Goal: Feedback & Contribution: Leave review/rating

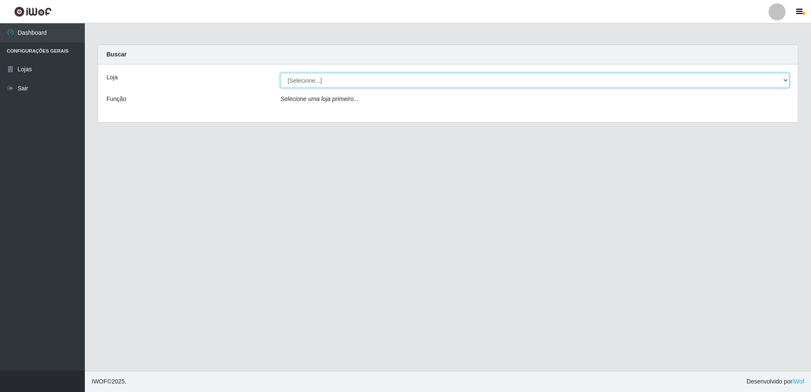
click at [367, 83] on select "[Selecione...] Extrabom - Loja 05 [GEOGRAPHIC_DATA]" at bounding box center [534, 80] width 509 height 15
select select "494"
click at [280, 73] on select "[Selecione...] Extrabom - Loja 05 [GEOGRAPHIC_DATA]" at bounding box center [534, 80] width 509 height 15
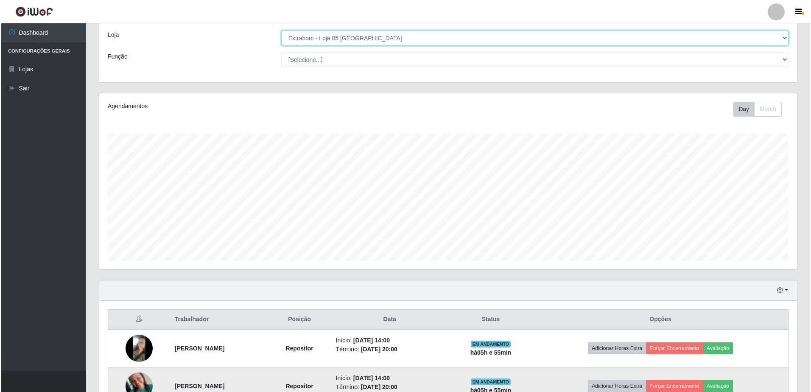
scroll to position [96, 0]
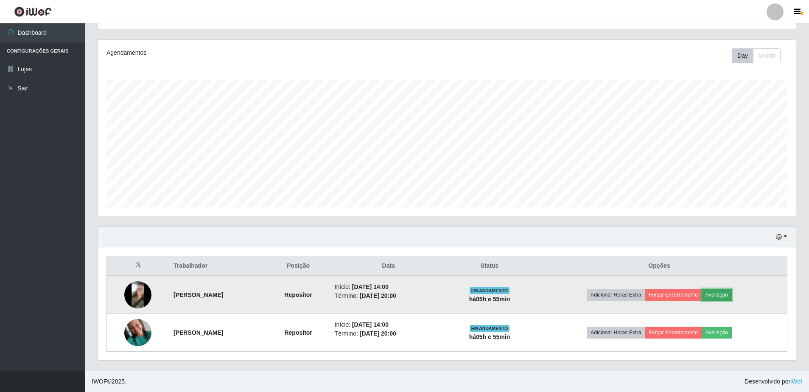
click at [732, 297] on button "Avaliação" at bounding box center [717, 295] width 30 height 12
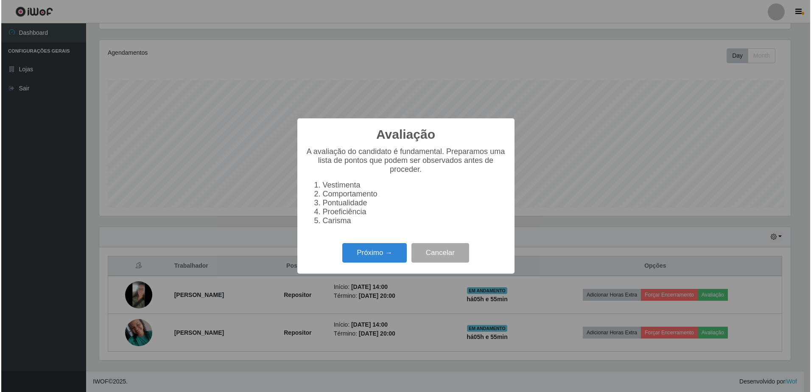
scroll to position [176, 694]
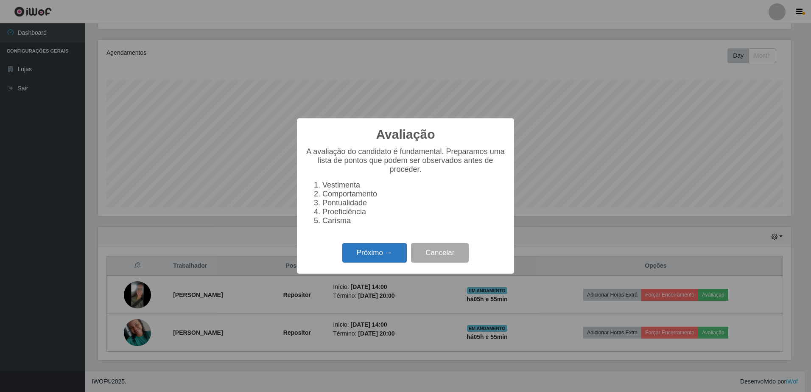
click at [364, 259] on button "Próximo →" at bounding box center [374, 253] width 64 height 20
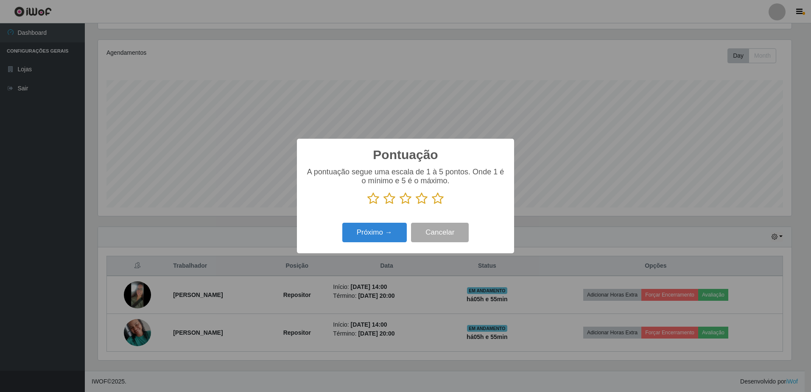
scroll to position [424110, 423593]
drag, startPoint x: 436, startPoint y: 199, endPoint x: 432, endPoint y: 200, distance: 4.4
click at [436, 199] on icon at bounding box center [438, 198] width 12 height 13
click at [432, 205] on input "radio" at bounding box center [432, 205] width 0 height 0
click at [377, 232] on button "Próximo →" at bounding box center [374, 233] width 64 height 20
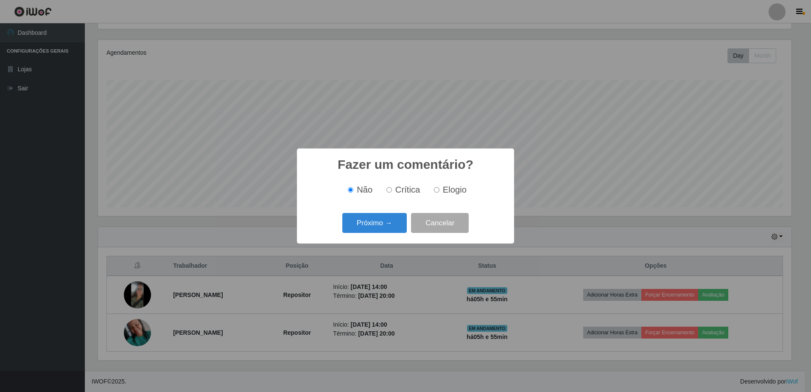
click at [434, 189] on input "Elogio" at bounding box center [437, 190] width 6 height 6
radio input "true"
click at [372, 221] on button "Próximo →" at bounding box center [374, 223] width 64 height 20
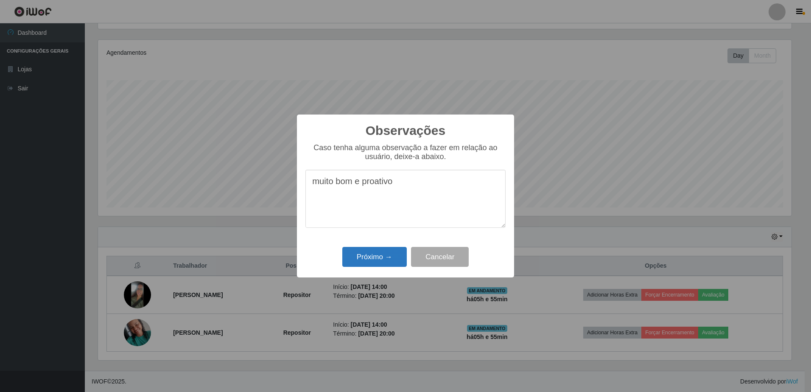
type textarea "muito bom e proativo"
click at [378, 259] on button "Próximo →" at bounding box center [374, 257] width 64 height 20
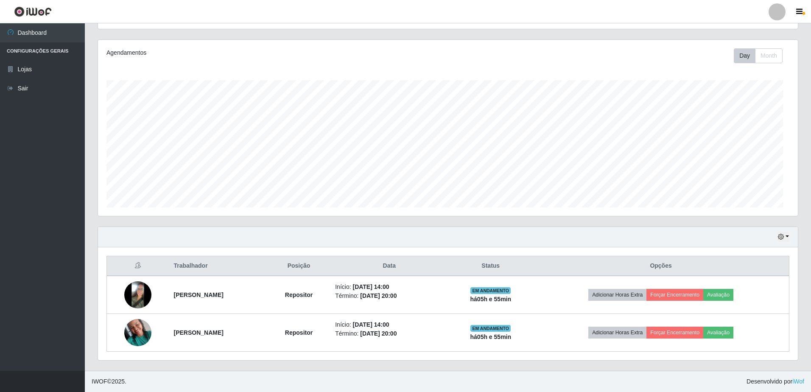
scroll to position [176, 698]
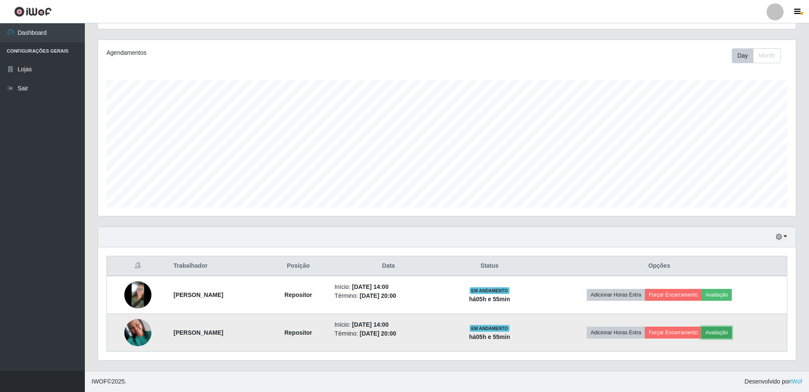
click at [731, 331] on button "Avaliação" at bounding box center [717, 333] width 30 height 12
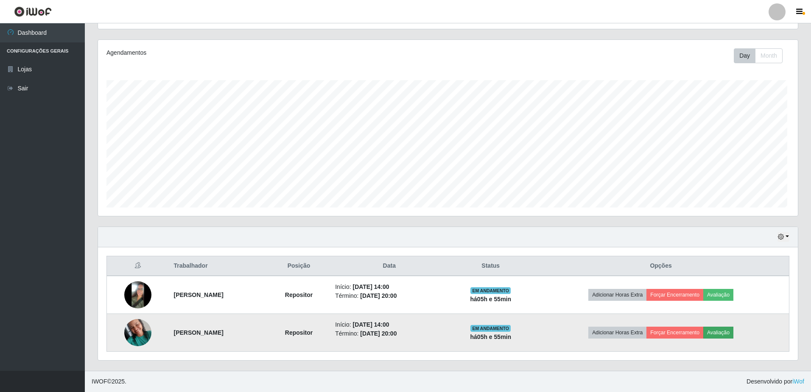
scroll to position [176, 694]
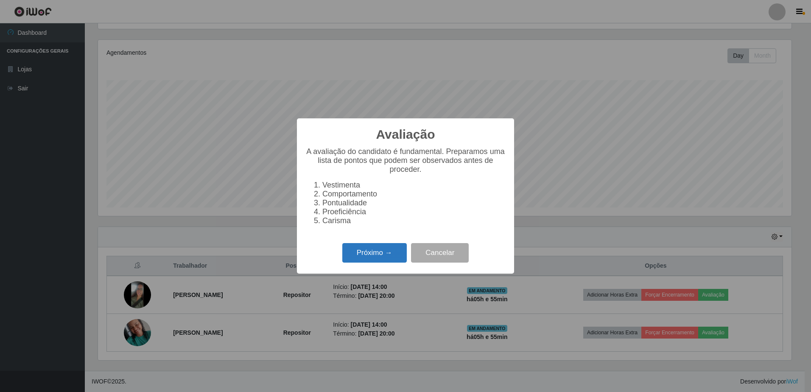
click at [375, 257] on button "Próximo →" at bounding box center [374, 253] width 64 height 20
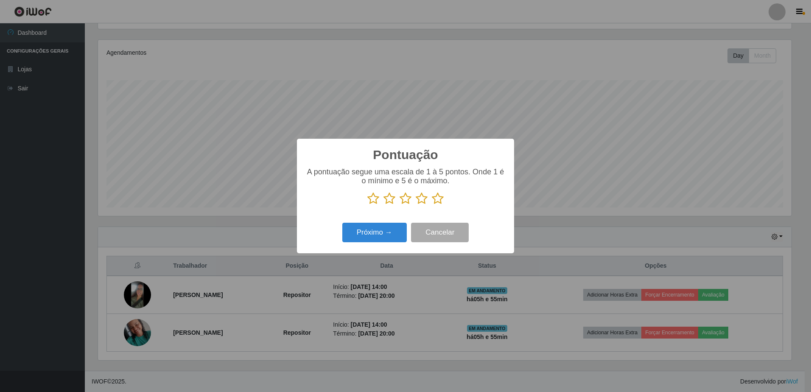
scroll to position [424110, 423593]
click at [438, 199] on icon at bounding box center [438, 198] width 12 height 13
click at [432, 205] on input "radio" at bounding box center [432, 205] width 0 height 0
click at [378, 231] on button "Próximo →" at bounding box center [374, 233] width 64 height 20
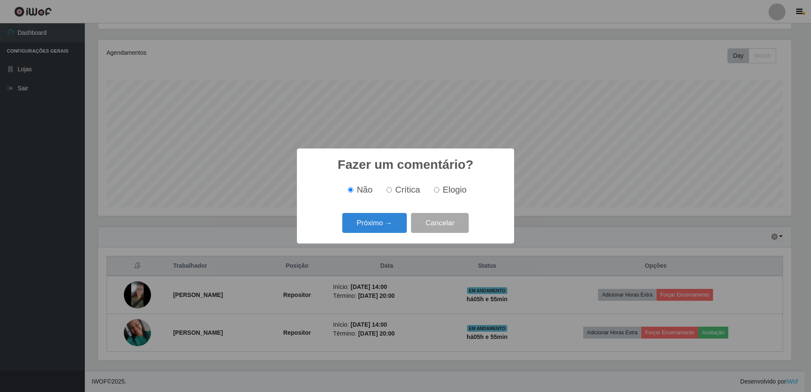
click at [434, 192] on input "Elogio" at bounding box center [437, 190] width 6 height 6
radio input "true"
click at [373, 221] on button "Próximo →" at bounding box center [374, 223] width 64 height 20
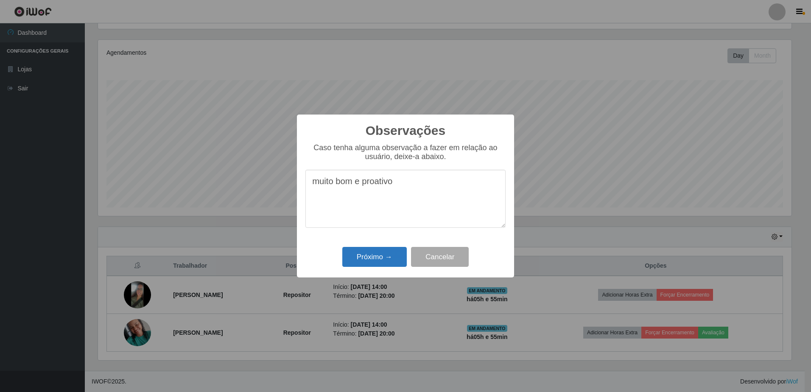
type textarea "muito bom e proativo"
click at [371, 258] on button "Próximo →" at bounding box center [374, 257] width 64 height 20
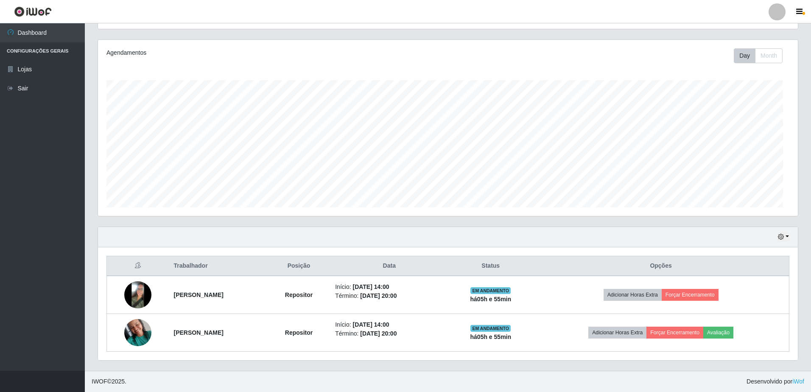
scroll to position [176, 698]
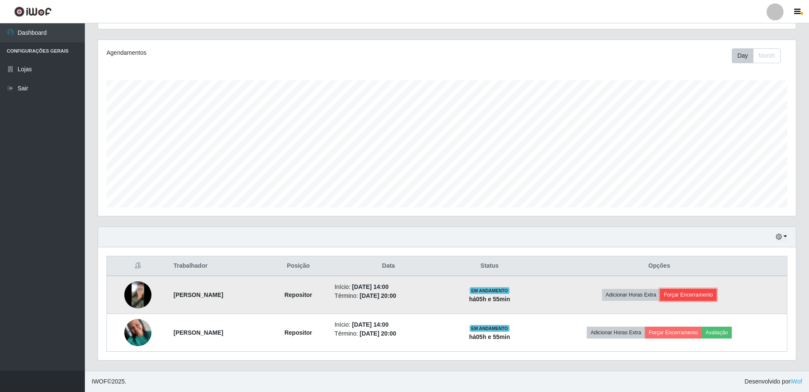
click at [714, 297] on button "Forçar Encerramento" at bounding box center [688, 295] width 57 height 12
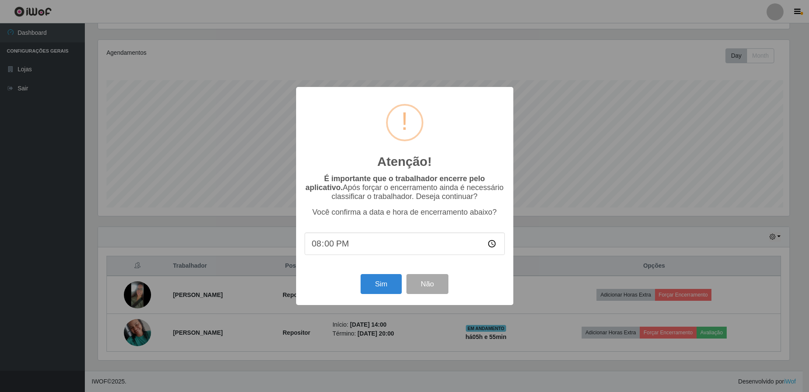
scroll to position [176, 694]
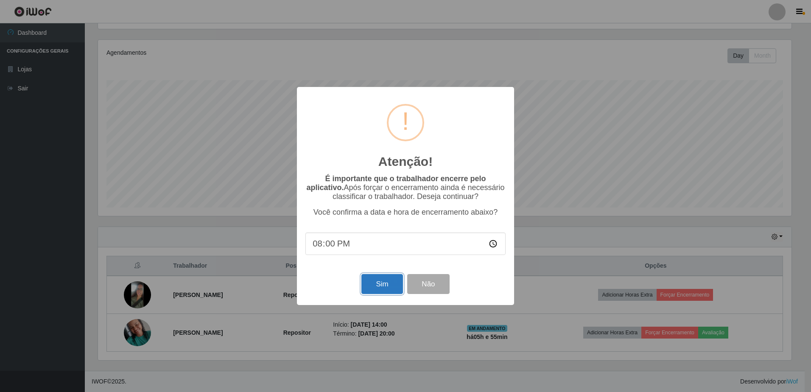
click at [375, 287] on button "Sim" at bounding box center [381, 284] width 41 height 20
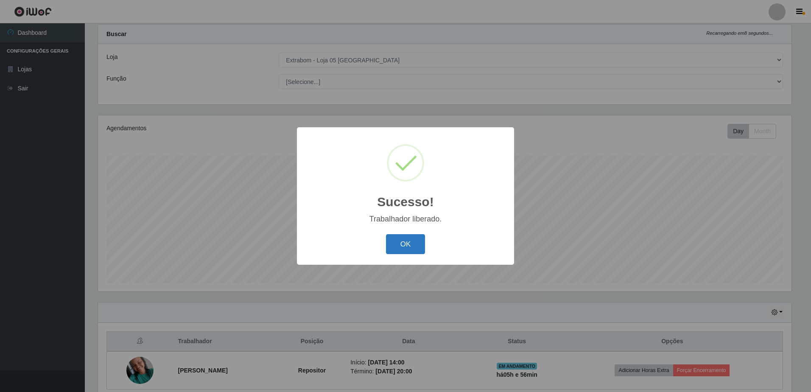
click at [394, 241] on button "OK" at bounding box center [405, 244] width 39 height 20
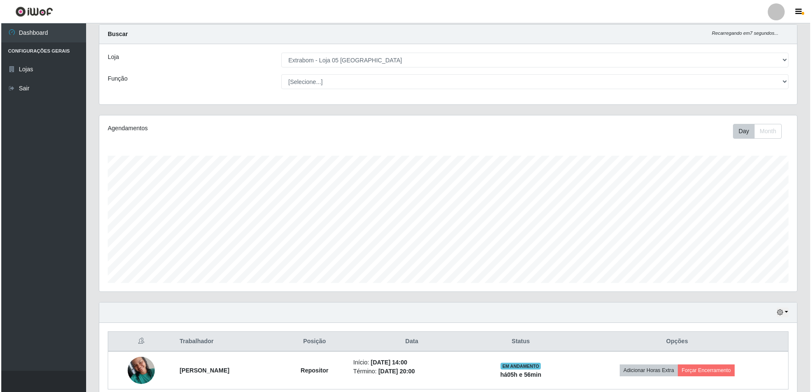
scroll to position [58, 0]
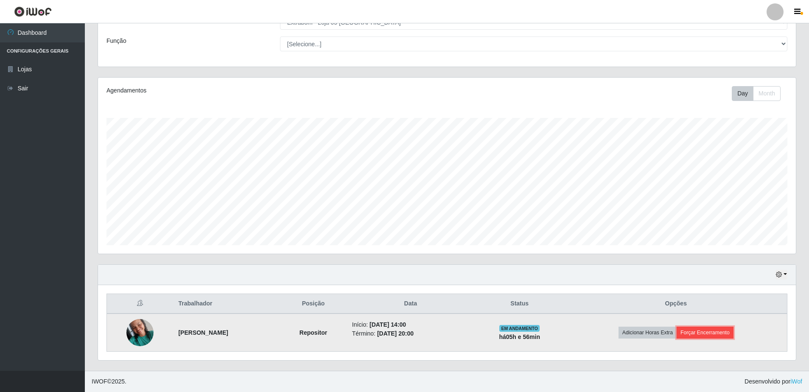
click at [716, 332] on button "Forçar Encerramento" at bounding box center [705, 333] width 57 height 12
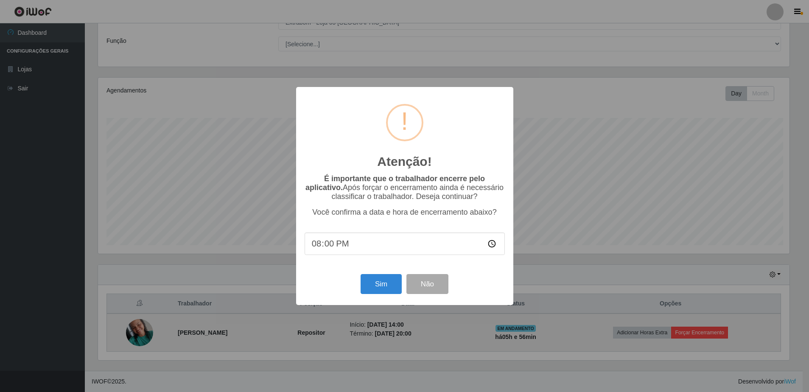
scroll to position [176, 694]
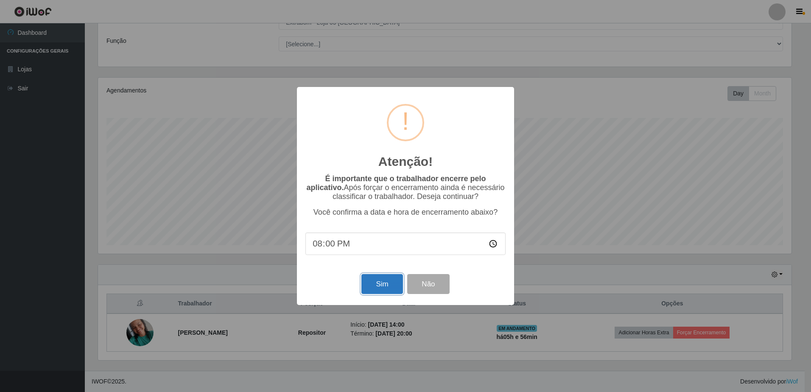
click at [381, 283] on button "Sim" at bounding box center [381, 284] width 41 height 20
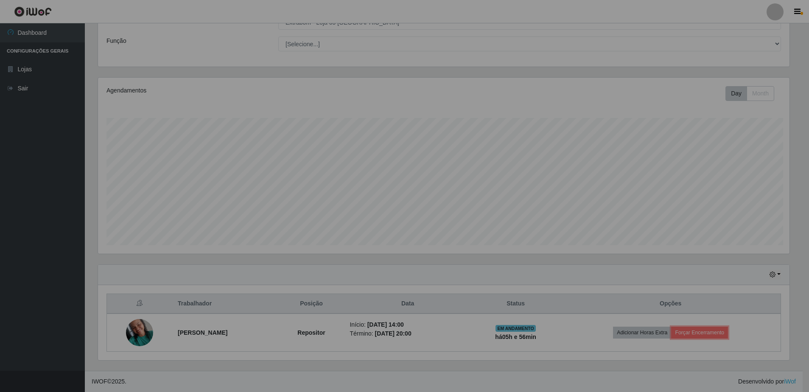
scroll to position [0, 0]
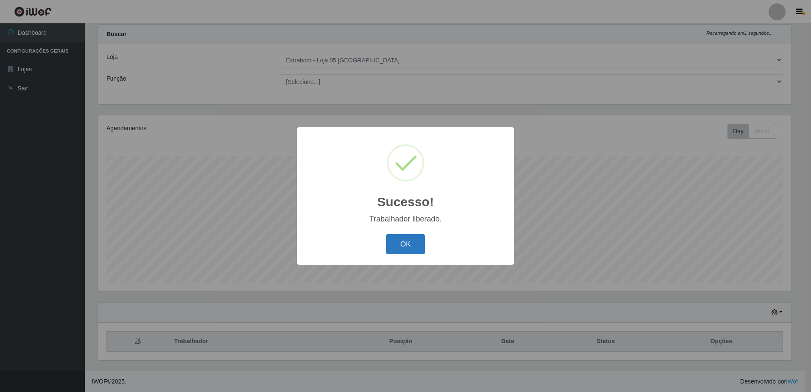
click at [401, 243] on button "OK" at bounding box center [405, 244] width 39 height 20
